Goal: Transaction & Acquisition: Book appointment/travel/reservation

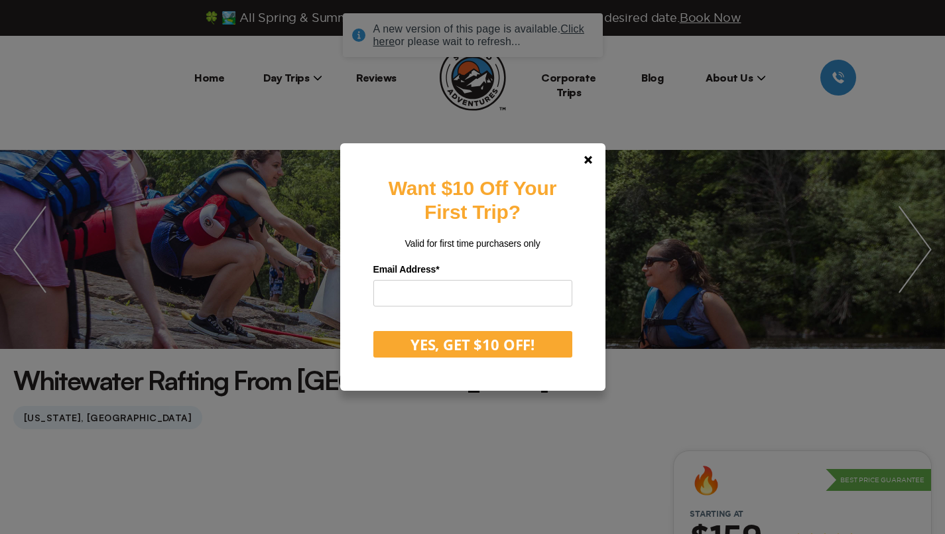
click at [579, 27] on div "Want $10 Off Your First Trip? Valid for first time purchasers only Email Addres…" at bounding box center [472, 267] width 945 height 534
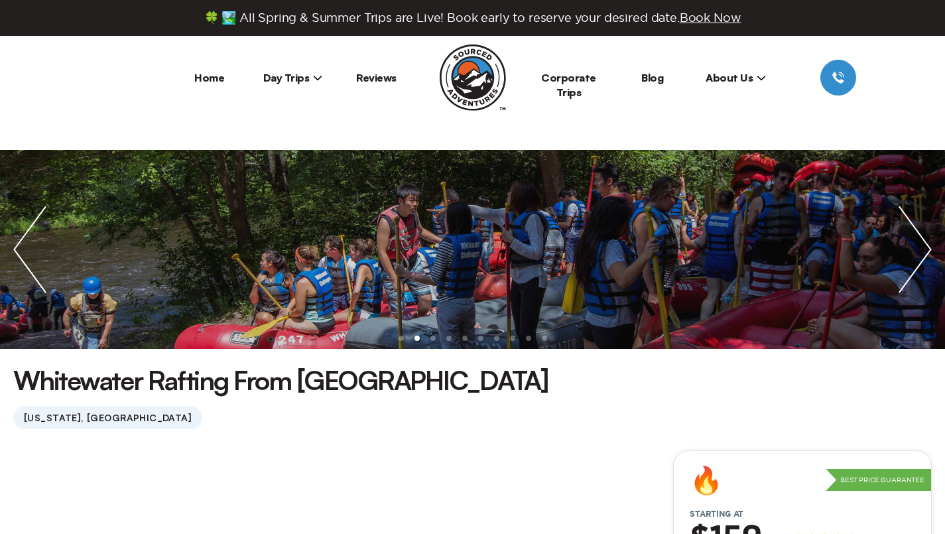
click at [214, 82] on link "Home" at bounding box center [209, 77] width 30 height 13
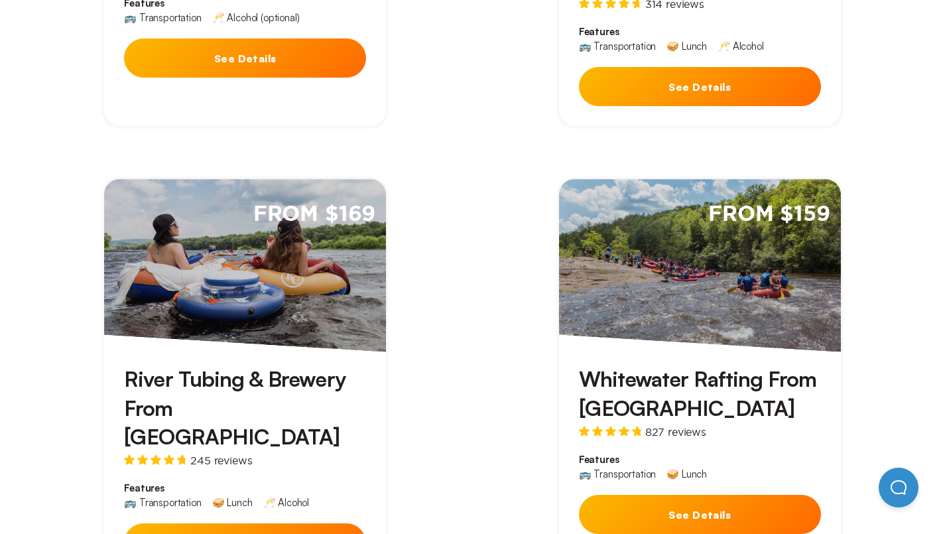
scroll to position [467, 0]
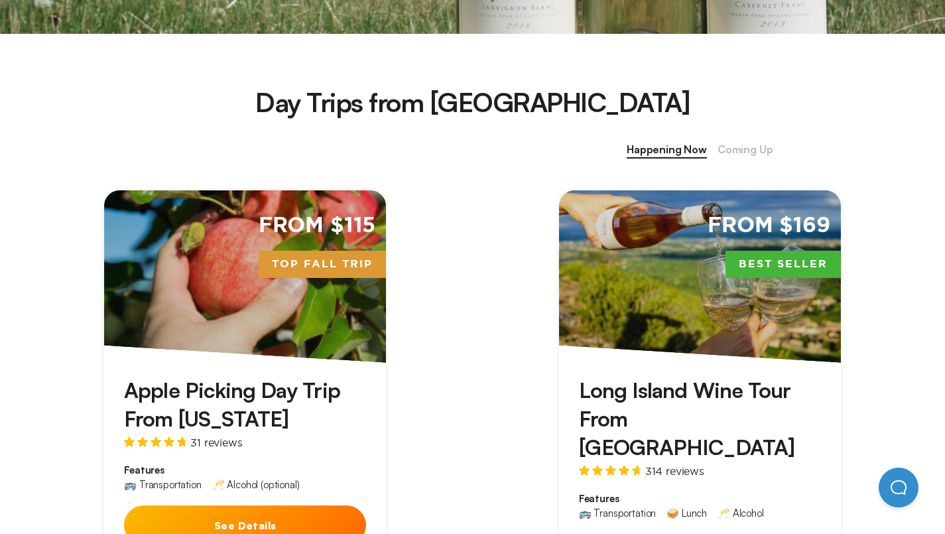
click at [773, 147] on span "Coming Up" at bounding box center [745, 149] width 56 height 17
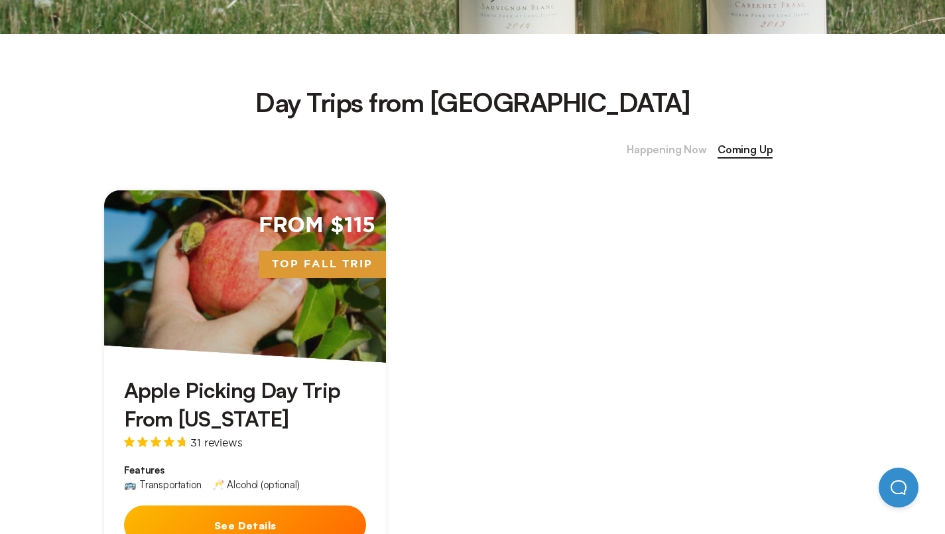
click at [707, 147] on span "Happening Now" at bounding box center [666, 149] width 80 height 17
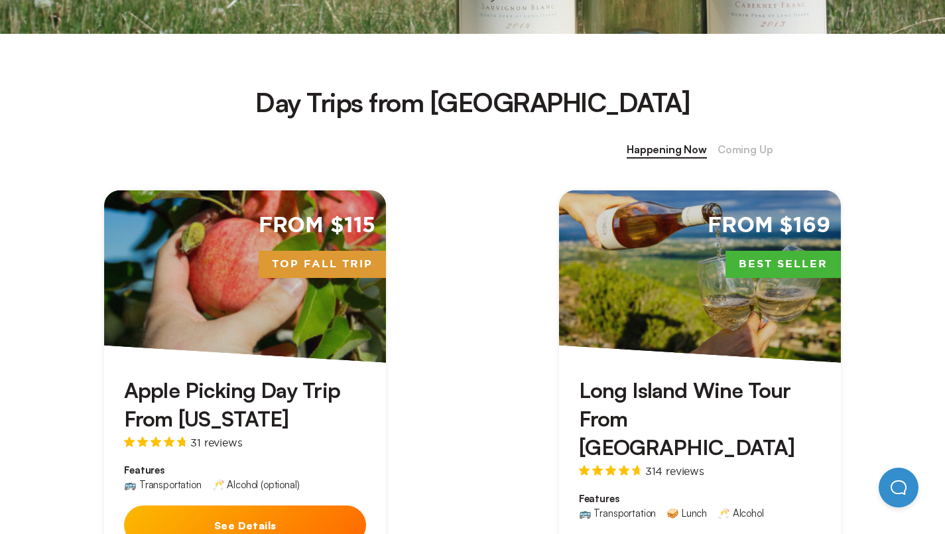
click at [194, 359] on link "From $115 Top Fall Trip Apple Picking Day Trip From [US_STATE] 31 reviews Featu…" at bounding box center [245, 391] width 282 height 403
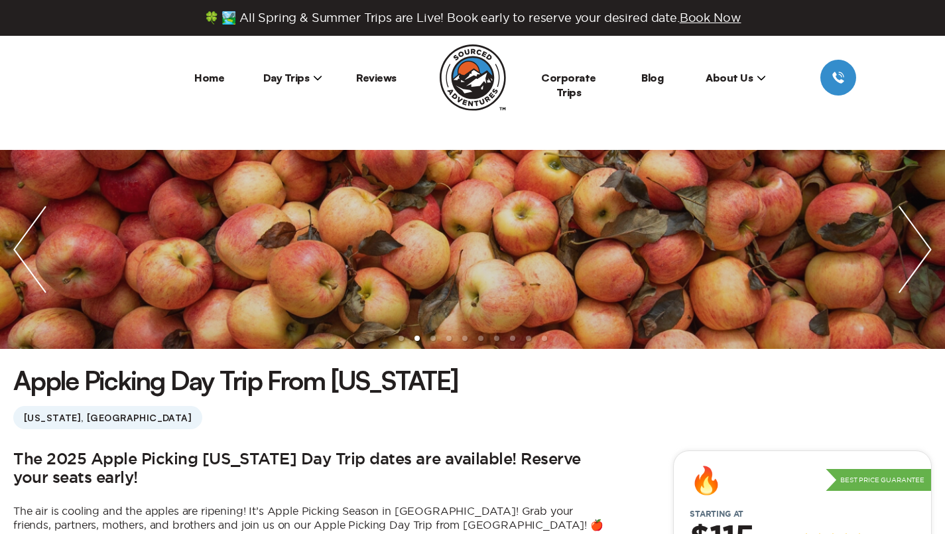
scroll to position [467, 0]
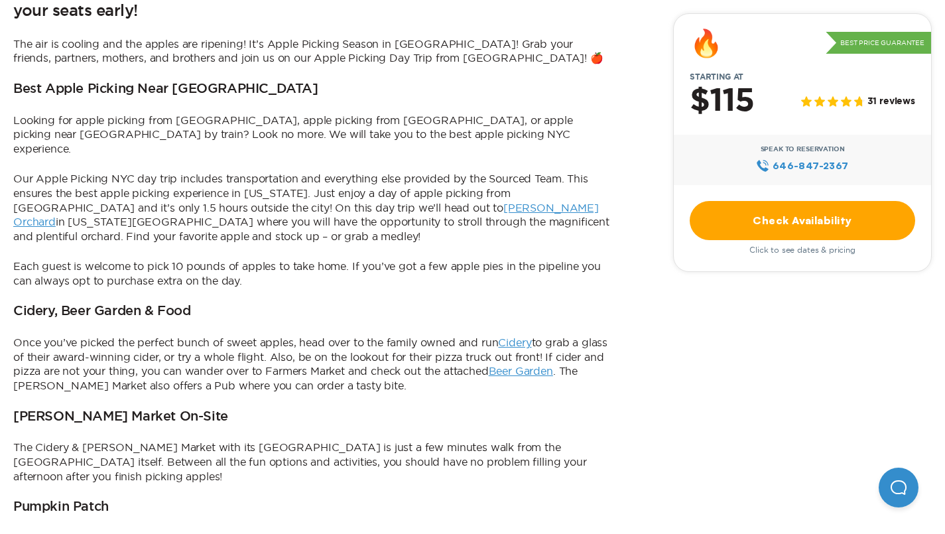
click at [721, 227] on link "Check Availability" at bounding box center [801, 220] width 225 height 39
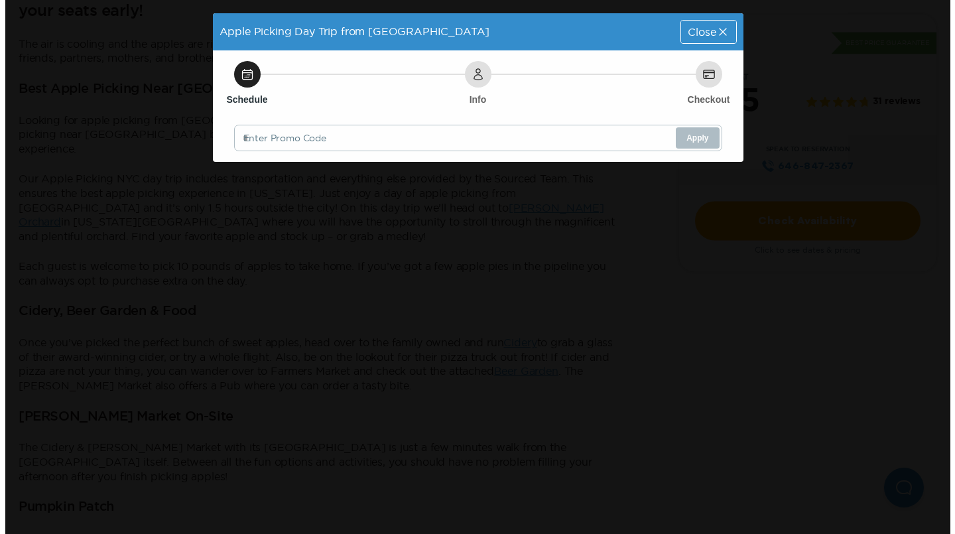
scroll to position [0, 0]
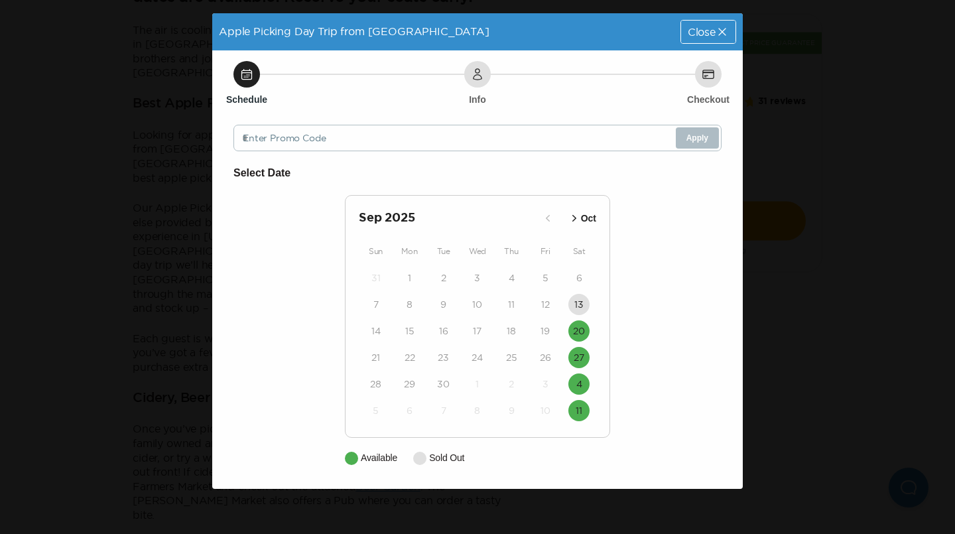
click at [573, 223] on icon "button" at bounding box center [573, 217] width 13 height 13
click at [565, 217] on icon "button" at bounding box center [562, 217] width 13 height 13
click at [577, 219] on icon "button" at bounding box center [573, 217] width 13 height 13
click at [585, 285] on button "4" at bounding box center [578, 277] width 21 height 21
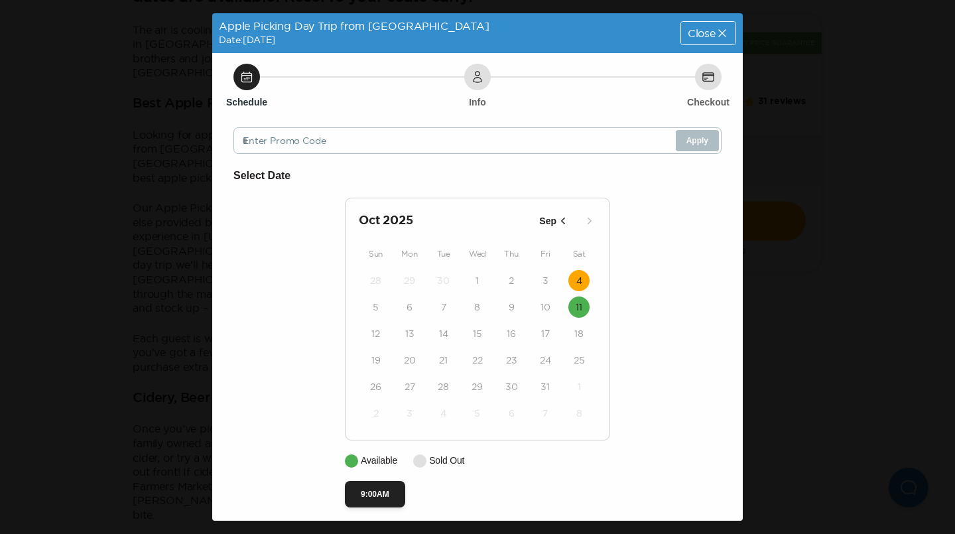
scroll to position [8, 0]
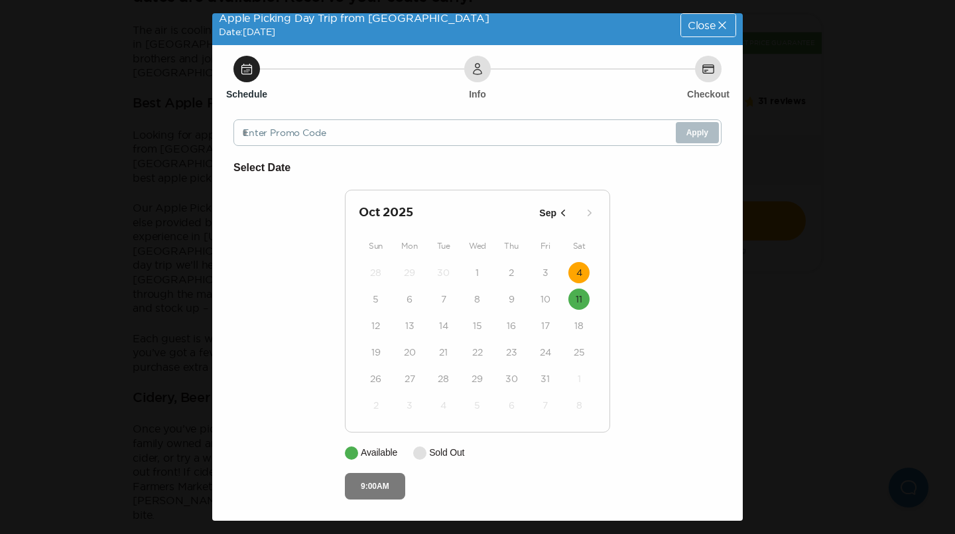
click at [389, 487] on button "9:00AM" at bounding box center [375, 486] width 60 height 27
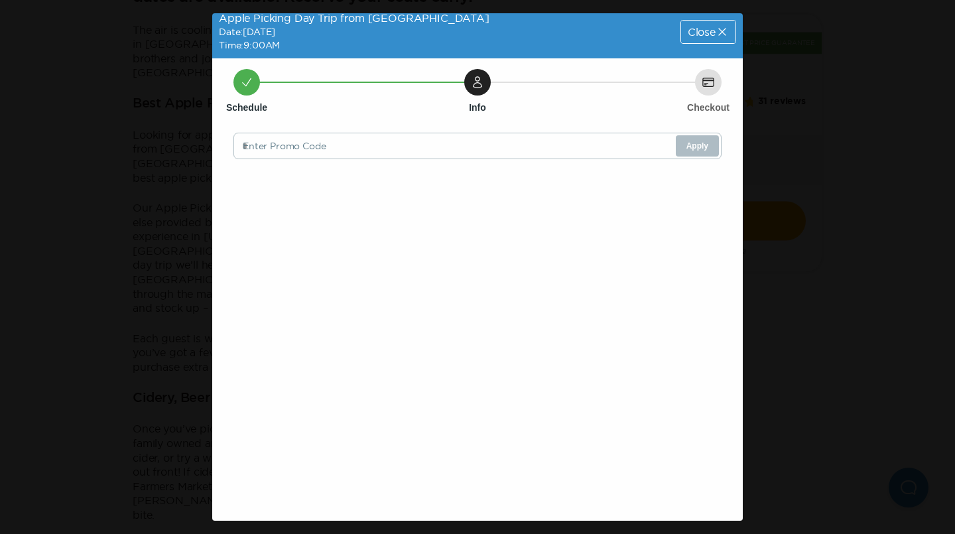
scroll to position [0, 0]
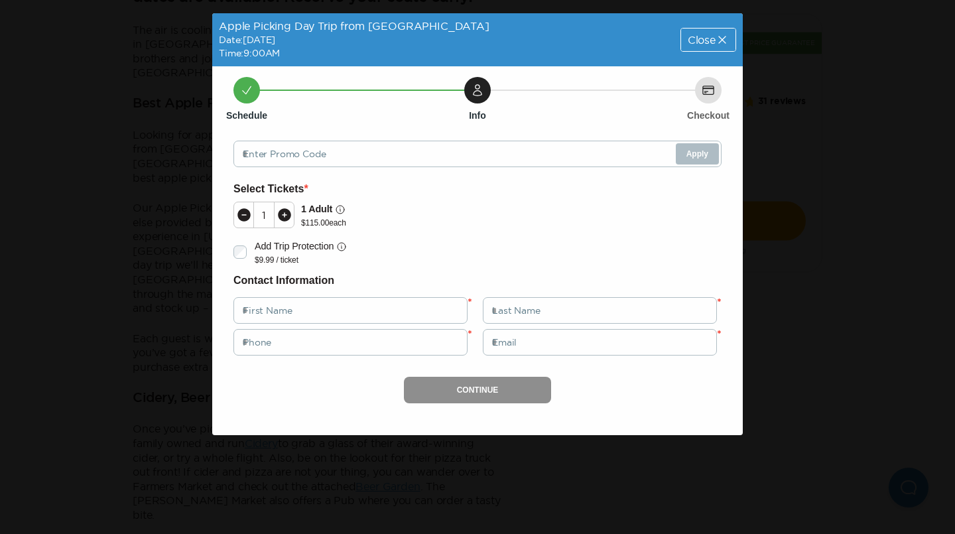
click at [714, 34] on span "Close" at bounding box center [701, 39] width 28 height 11
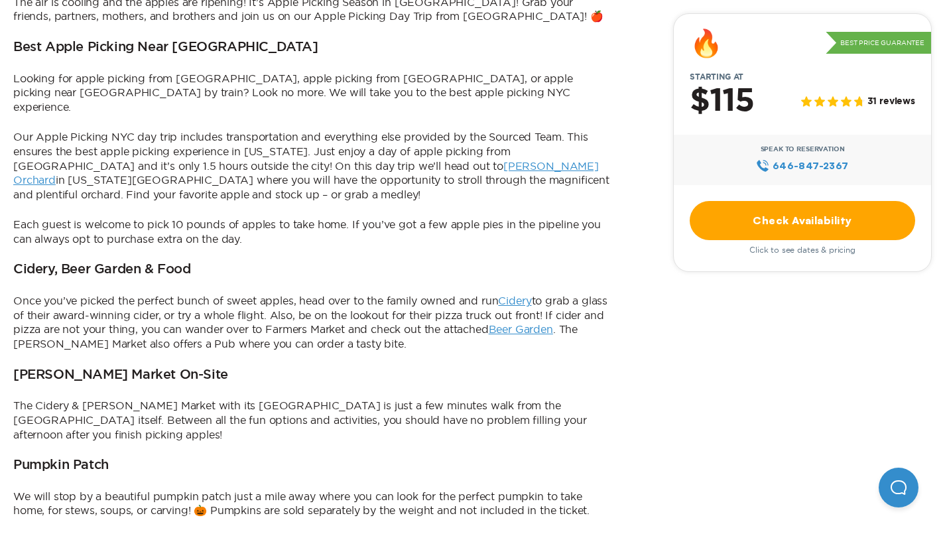
scroll to position [531, 0]
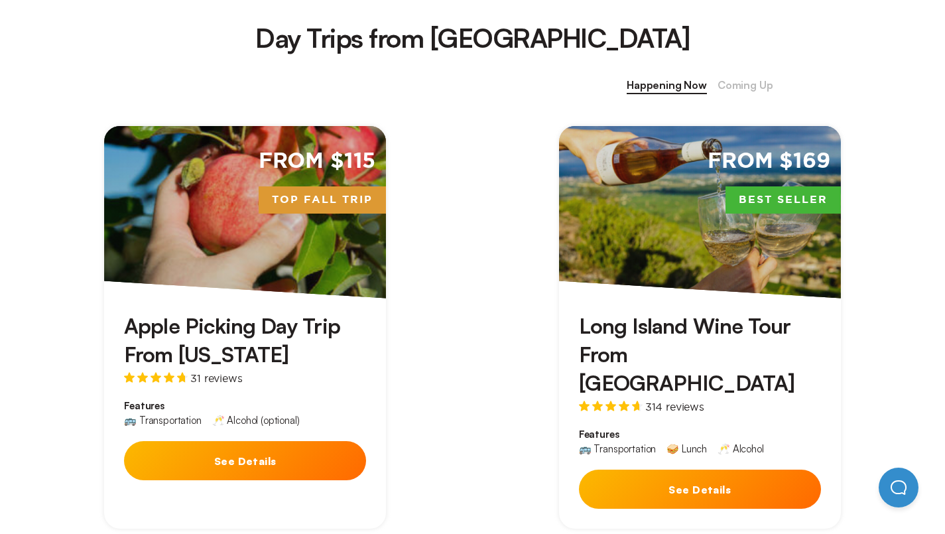
scroll to position [467, 0]
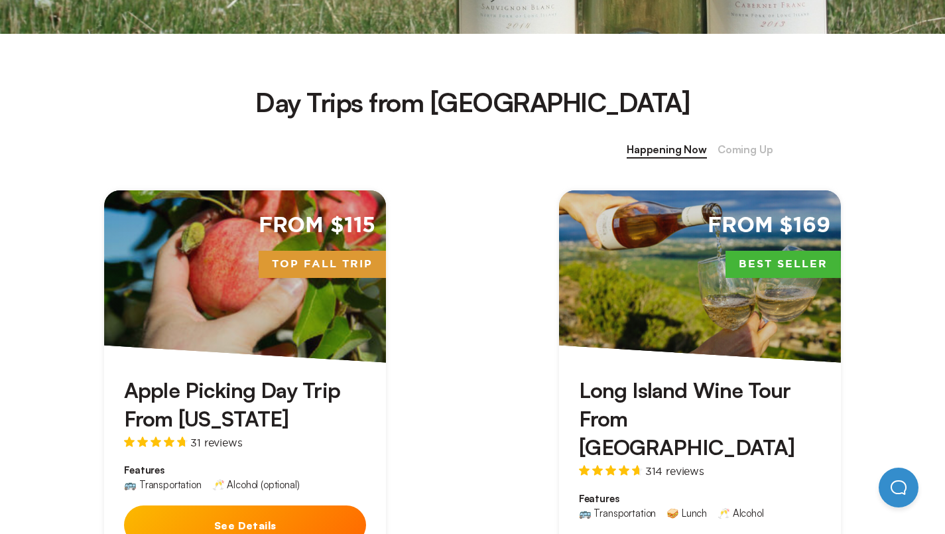
click at [773, 148] on span "Coming Up" at bounding box center [745, 149] width 56 height 17
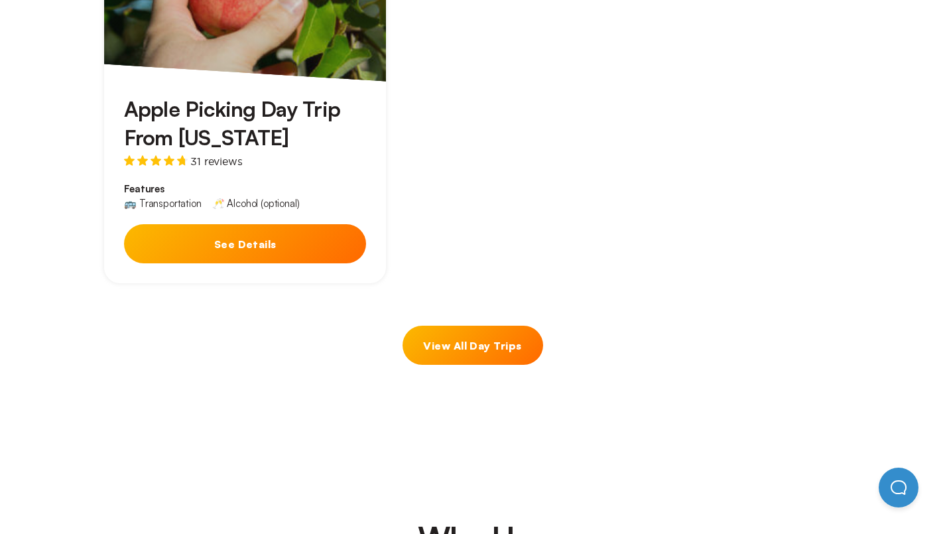
scroll to position [281, 0]
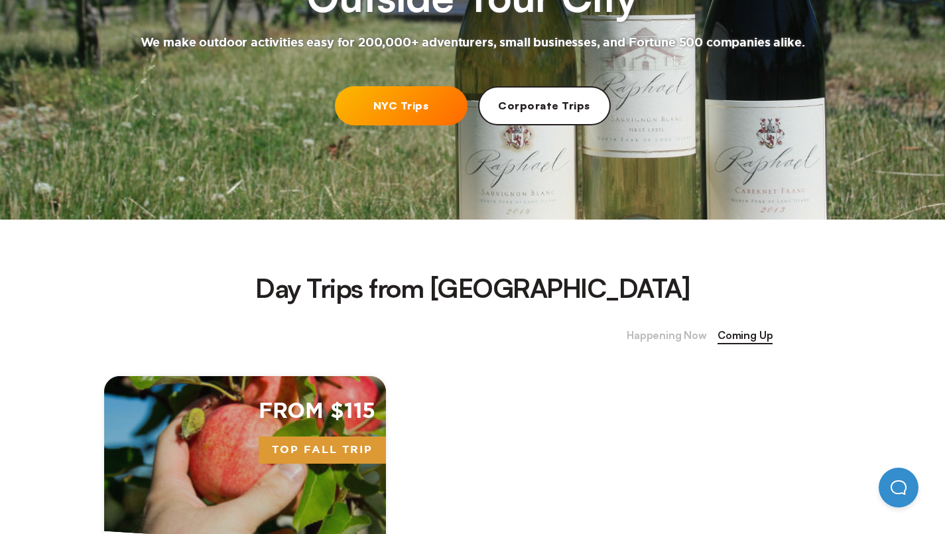
click at [707, 332] on span "Happening Now" at bounding box center [666, 335] width 80 height 17
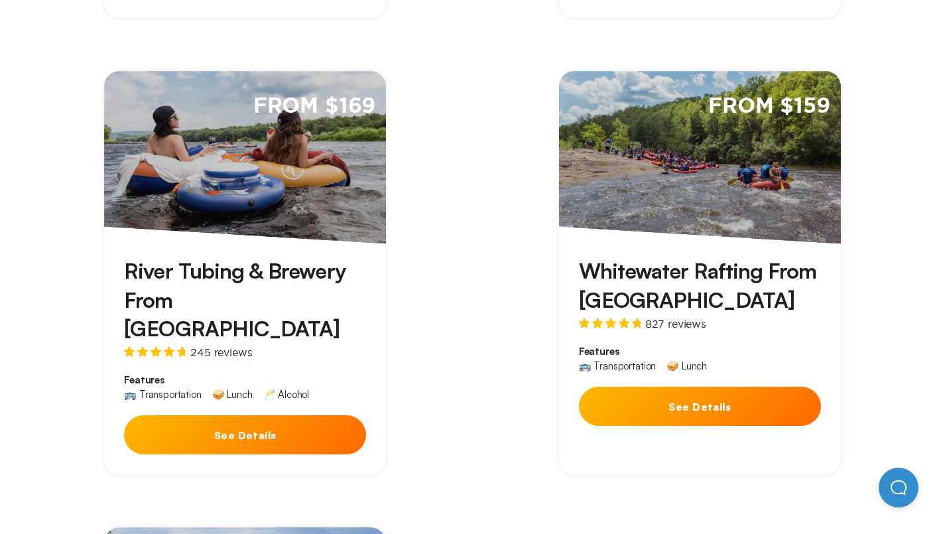
scroll to position [1077, 0]
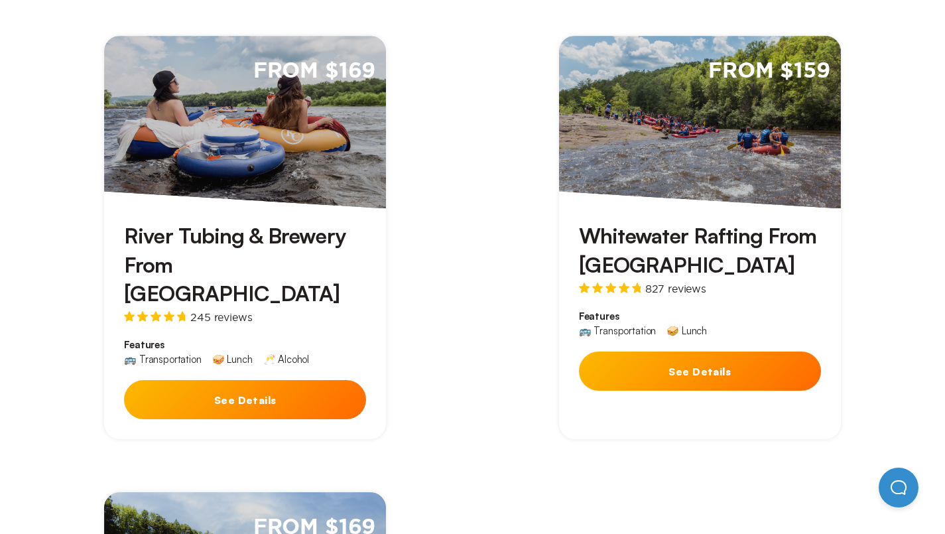
click at [559, 362] on div "Whitewater Rafting From [GEOGRAPHIC_DATA] 827 reviews Features 🚌 Transportation…" at bounding box center [700, 309] width 282 height 202
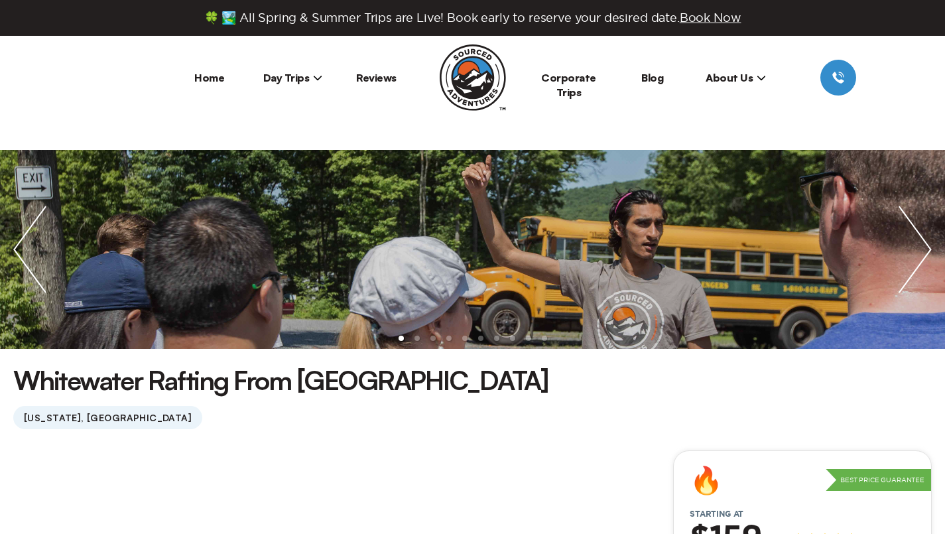
scroll to position [467, 0]
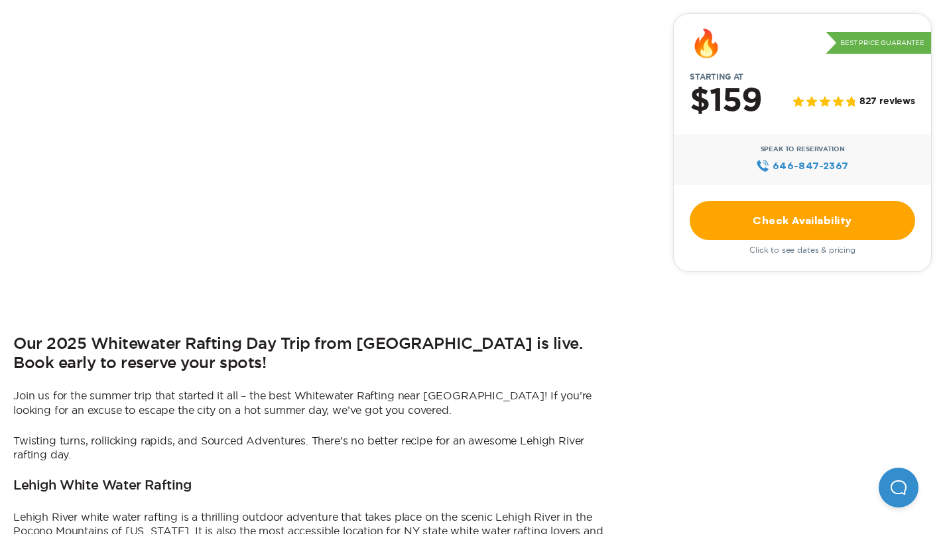
click at [689, 225] on link "Check Availability" at bounding box center [801, 220] width 225 height 39
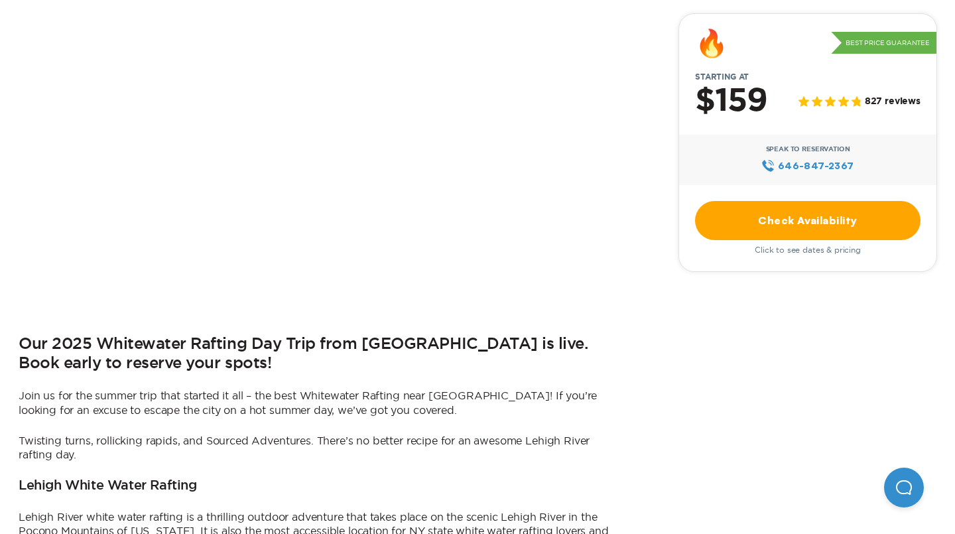
scroll to position [0, 0]
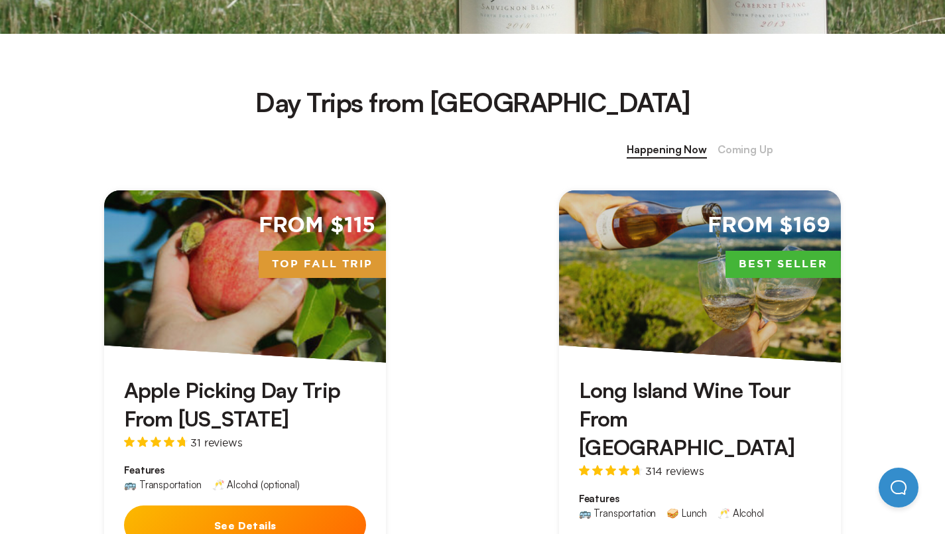
scroll to position [933, 0]
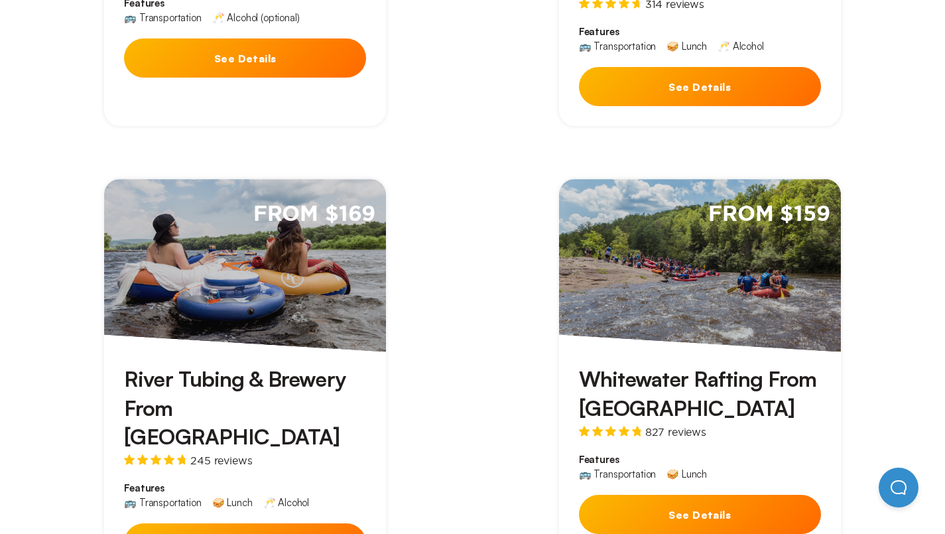
click at [366, 523] on button "See Details" at bounding box center [245, 542] width 242 height 39
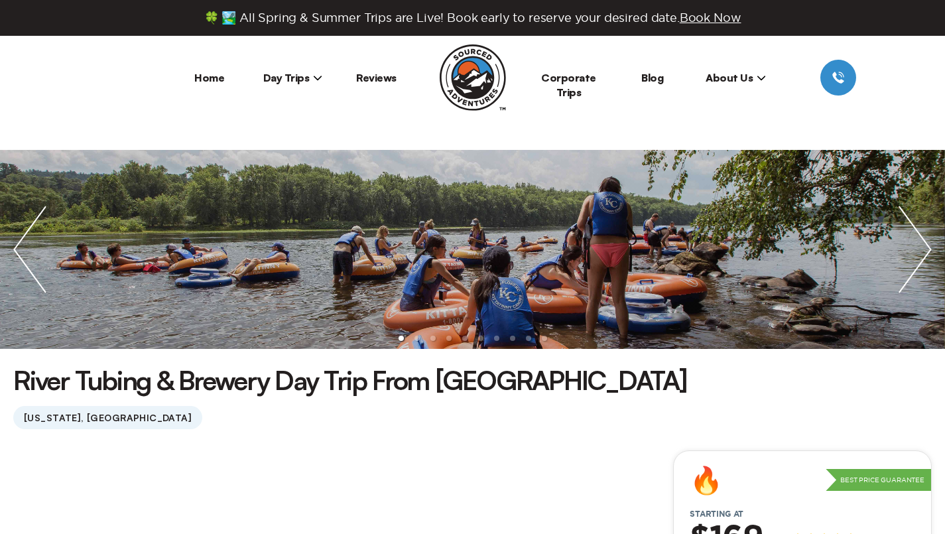
scroll to position [467, 0]
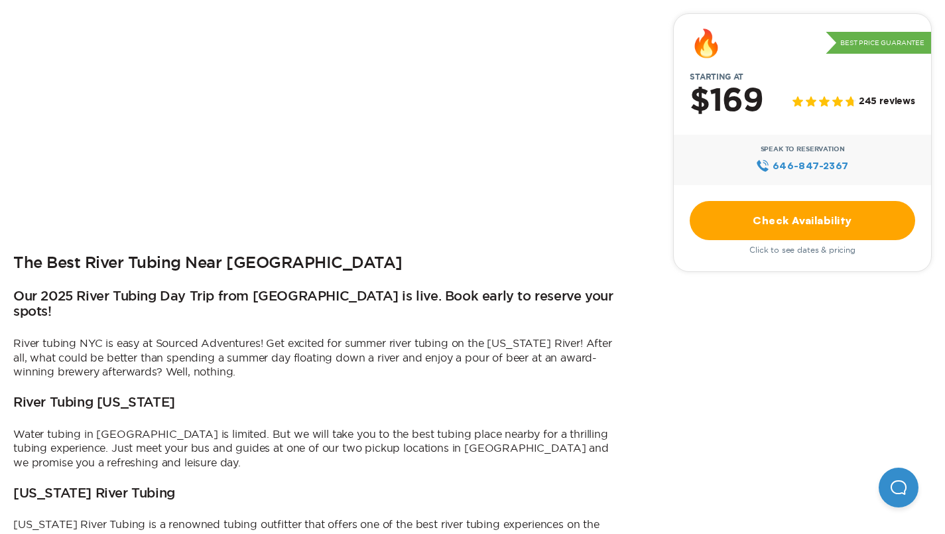
click at [689, 232] on link "Check Availability" at bounding box center [801, 220] width 225 height 39
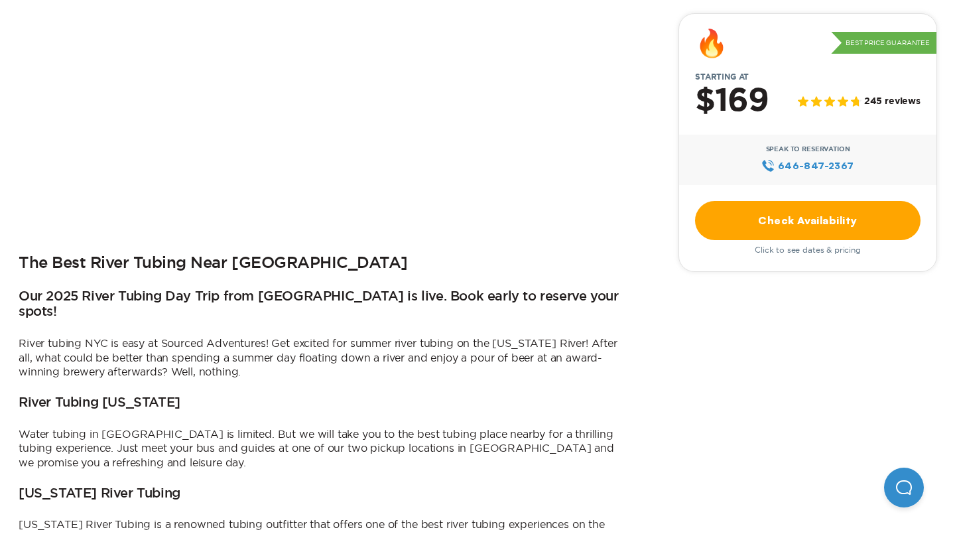
scroll to position [0, 0]
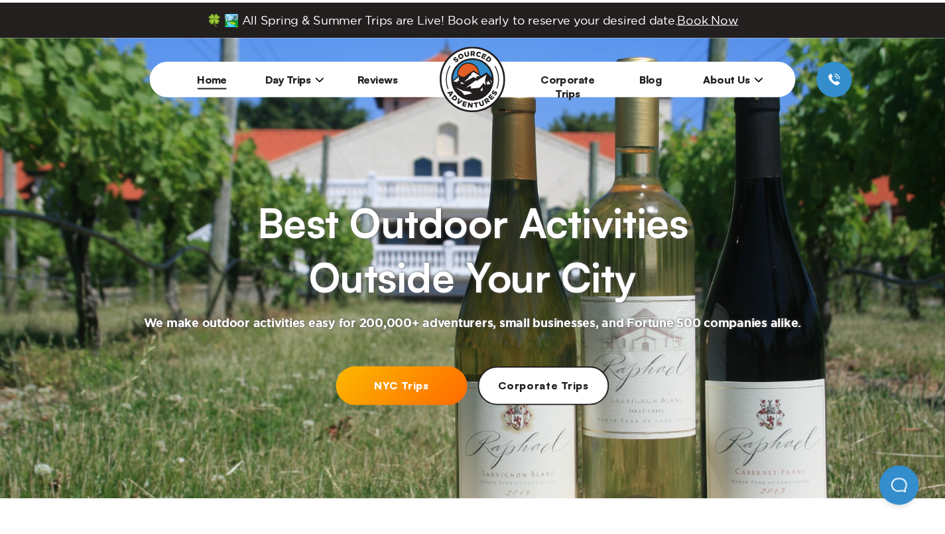
scroll to position [467, 0]
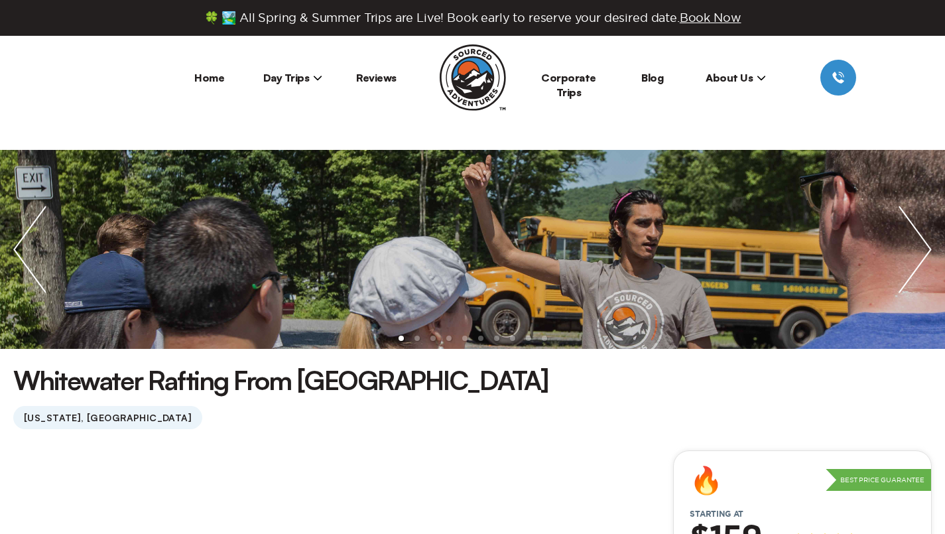
click at [200, 79] on link "Home" at bounding box center [209, 77] width 30 height 13
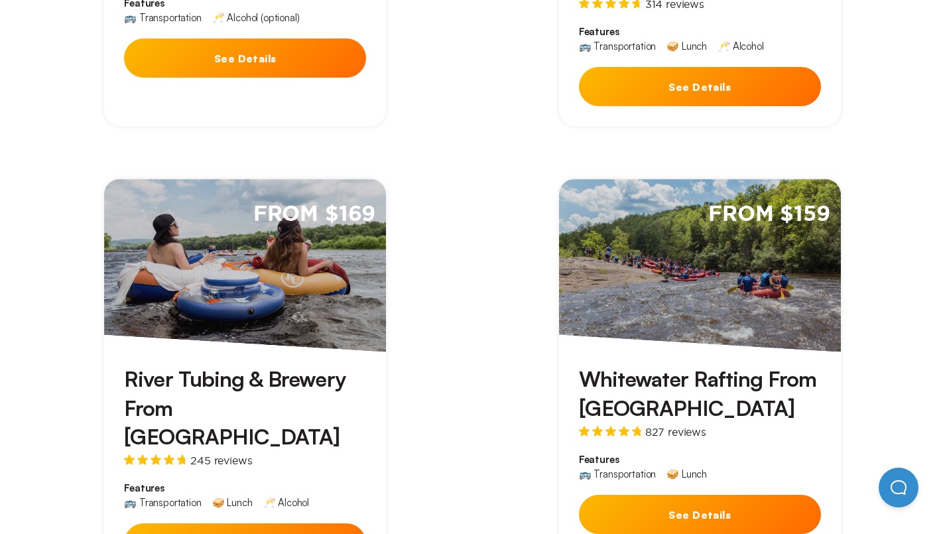
scroll to position [467, 0]
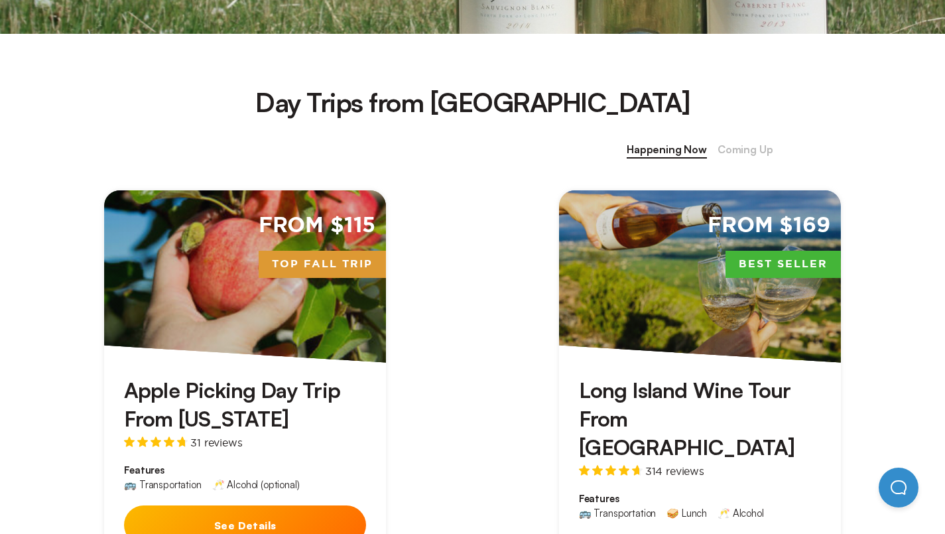
click at [773, 154] on span "Coming Up" at bounding box center [745, 149] width 56 height 17
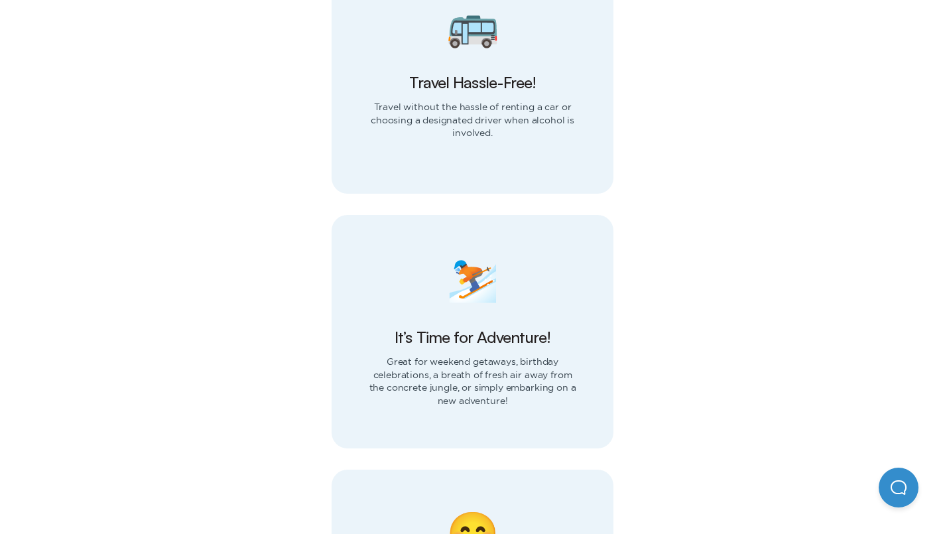
scroll to position [1867, 0]
